Goal: Subscribe to service/newsletter

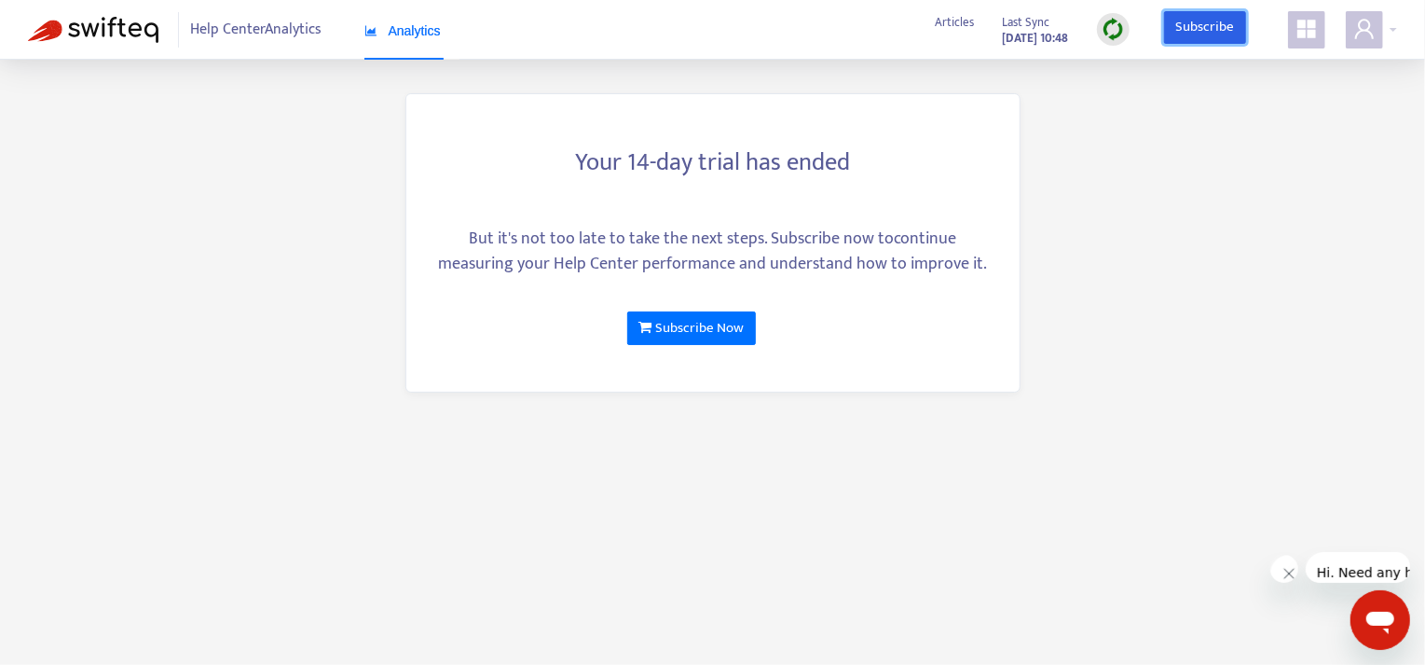
click at [1216, 16] on link "Subscribe" at bounding box center [1205, 28] width 82 height 34
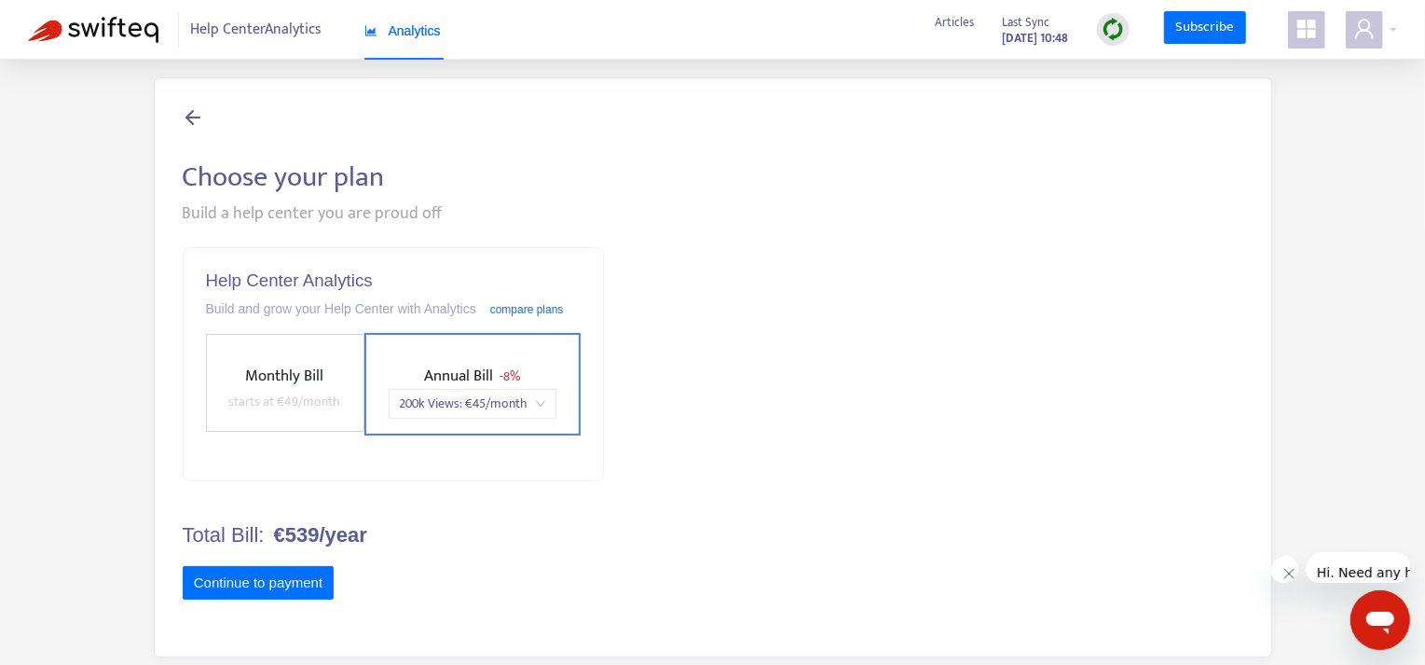
scroll to position [7, 0]
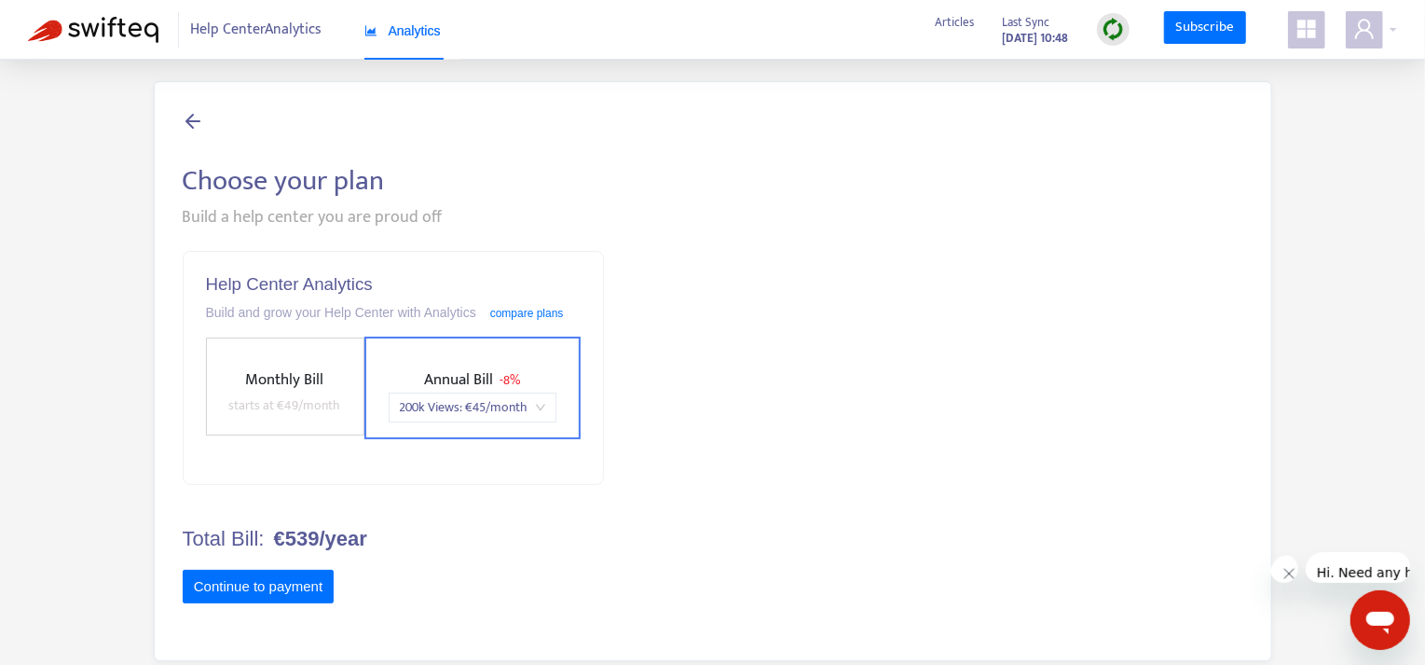
click at [208, 127] on div at bounding box center [713, 123] width 1061 height 26
click at [192, 118] on icon at bounding box center [194, 120] width 22 height 23
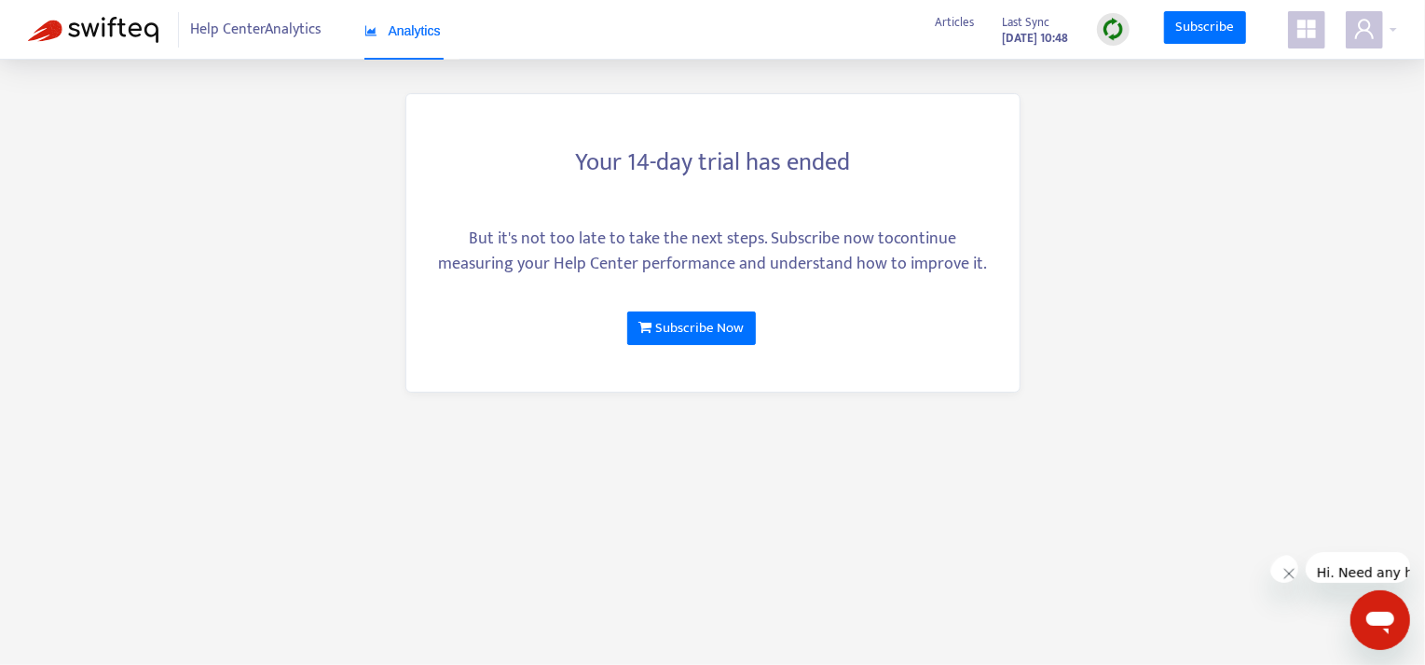
click at [1312, 29] on icon "appstore" at bounding box center [1307, 29] width 22 height 22
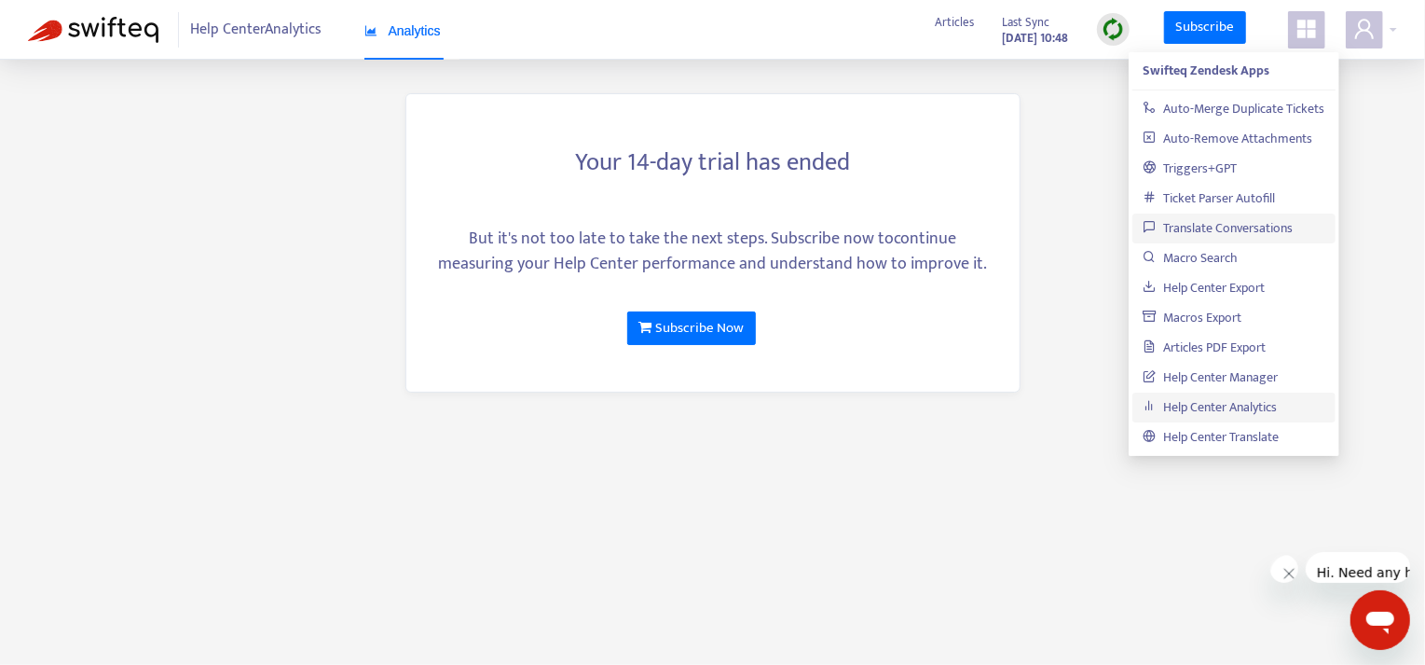
click at [1190, 232] on link "Translate Conversations" at bounding box center [1219, 227] width 150 height 21
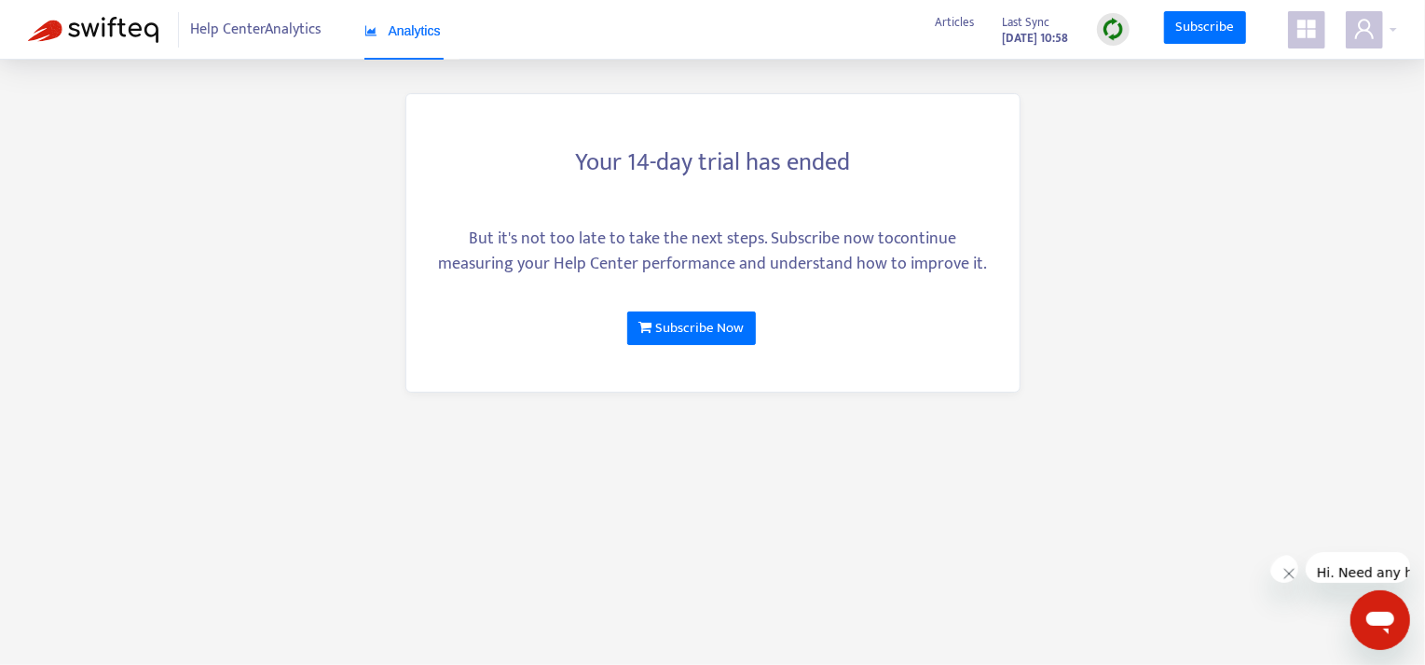
click at [1314, 31] on icon "appstore" at bounding box center [1307, 29] width 19 height 19
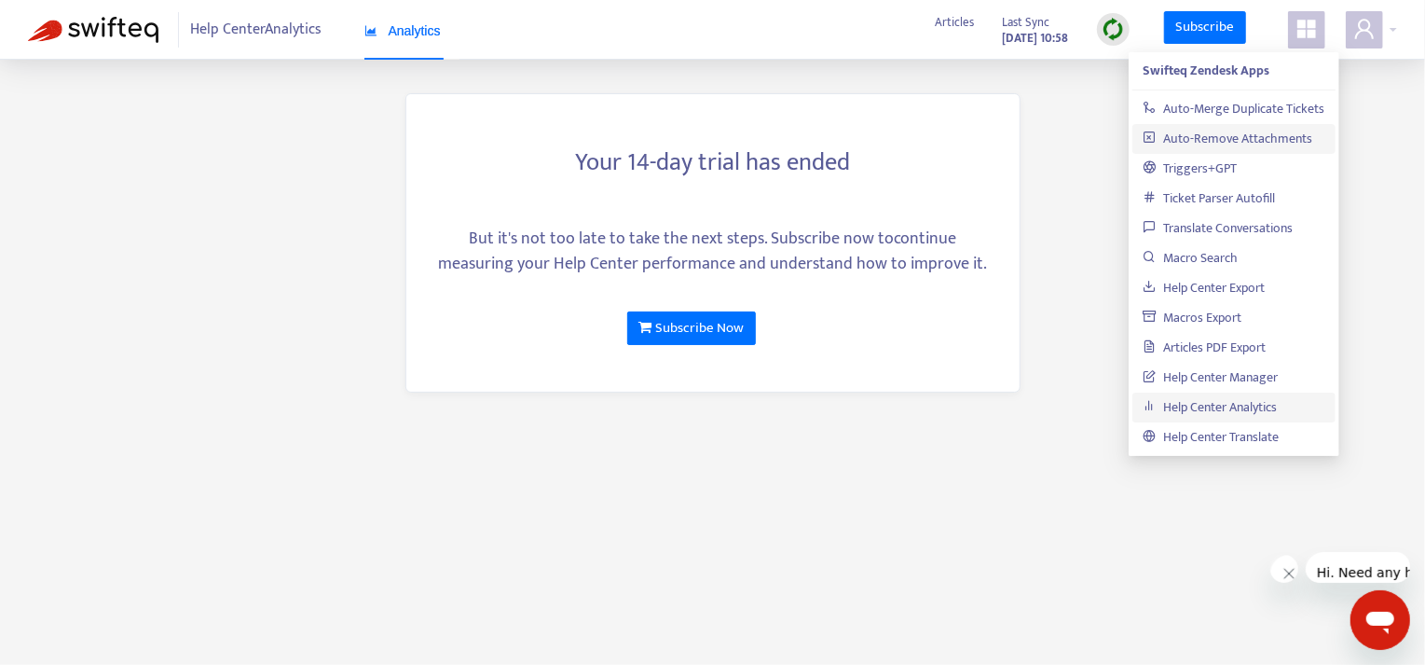
click at [1217, 138] on link "Auto-Remove Attachments" at bounding box center [1229, 138] width 170 height 21
